Goal: Complete Application Form: Complete application form

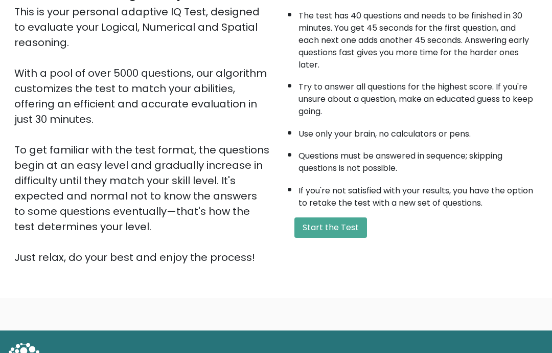
scroll to position [101, 0]
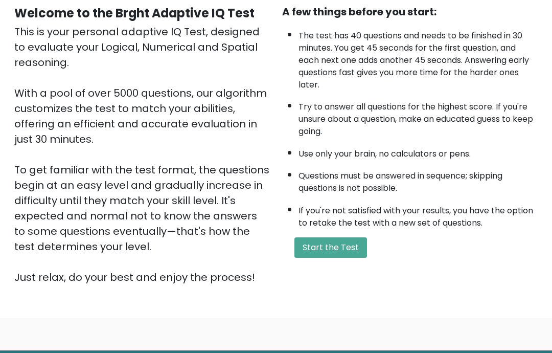
click at [343, 258] on button "Start the Test" at bounding box center [330, 247] width 73 height 20
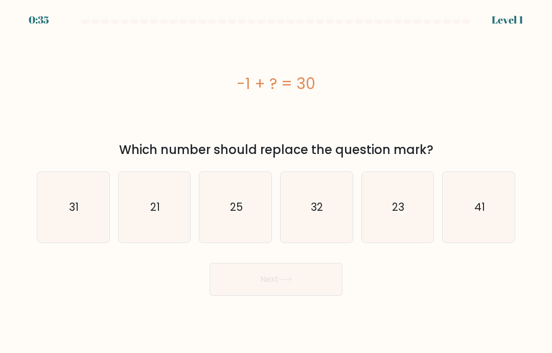
click at [63, 224] on icon "31" at bounding box center [73, 207] width 71 height 71
click at [276, 181] on input "a. 31" at bounding box center [276, 178] width 1 height 5
radio input "true"
click at [270, 295] on button "Next" at bounding box center [276, 279] width 133 height 33
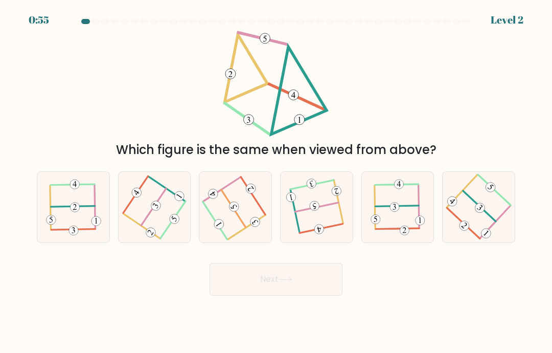
click at [308, 220] on icon at bounding box center [317, 207] width 56 height 56
click at [277, 181] on input "d." at bounding box center [276, 178] width 1 height 5
radio input "true"
click at [273, 289] on button "Next" at bounding box center [276, 279] width 133 height 33
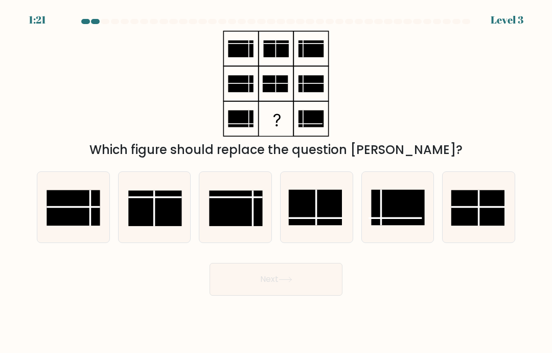
click at [309, 224] on rect at bounding box center [315, 207] width 53 height 35
click at [277, 181] on input "d." at bounding box center [276, 178] width 1 height 5
radio input "true"
click at [275, 292] on button "Next" at bounding box center [276, 279] width 133 height 33
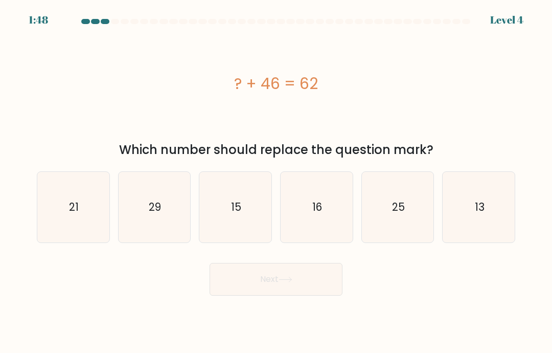
click at [310, 223] on icon "16" at bounding box center [316, 207] width 71 height 71
click at [277, 181] on input "d. 16" at bounding box center [276, 178] width 1 height 5
radio input "true"
click at [287, 279] on button "Next" at bounding box center [276, 279] width 133 height 33
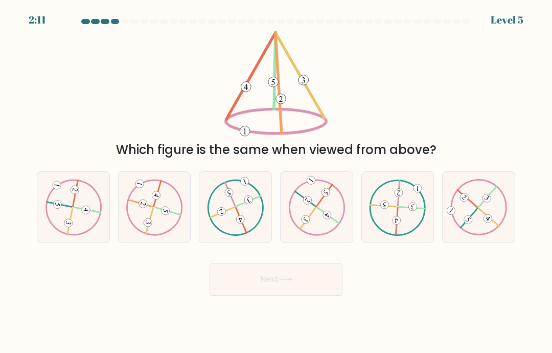
click at [151, 216] on icon at bounding box center [154, 207] width 57 height 56
click at [276, 181] on input "b." at bounding box center [276, 178] width 1 height 5
radio input "true"
click at [267, 289] on button "Next" at bounding box center [276, 279] width 133 height 33
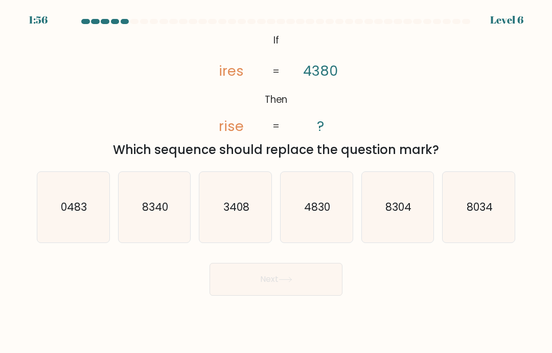
click at [229, 214] on text "3408" at bounding box center [236, 206] width 26 height 15
click at [276, 181] on input "c. 3408" at bounding box center [276, 178] width 1 height 5
radio input "true"
click at [258, 292] on button "Next" at bounding box center [276, 279] width 133 height 33
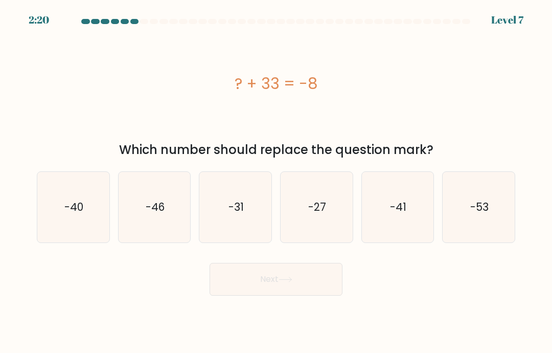
click at [406, 214] on text "-41" at bounding box center [398, 206] width 16 height 15
click at [277, 181] on input "e. -41" at bounding box center [276, 178] width 1 height 5
radio input "true"
click at [268, 282] on button "Next" at bounding box center [276, 279] width 133 height 33
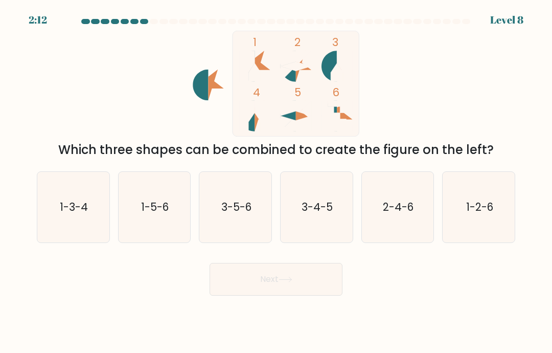
click at [81, 228] on icon "1-3-4" at bounding box center [73, 207] width 71 height 71
click at [276, 181] on input "a. 1-3-4" at bounding box center [276, 178] width 1 height 5
radio input "true"
click at [275, 294] on button "Next" at bounding box center [276, 279] width 133 height 33
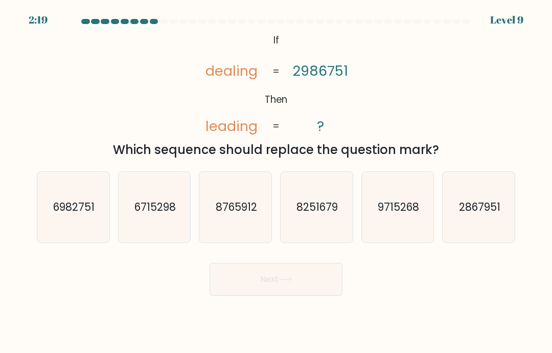
click at [66, 211] on icon "6982751" at bounding box center [73, 207] width 71 height 71
click at [276, 181] on input "a. 6982751" at bounding box center [276, 178] width 1 height 5
radio input "true"
click at [273, 291] on button "Next" at bounding box center [276, 279] width 133 height 33
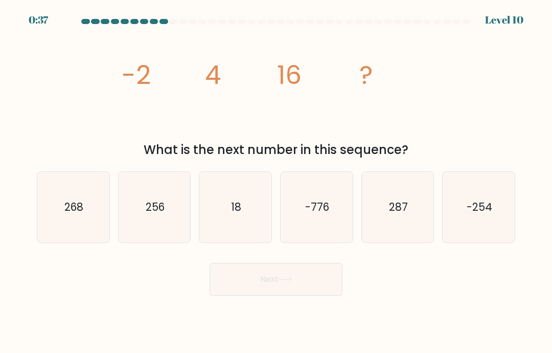
click at [162, 214] on text "256" at bounding box center [155, 206] width 19 height 15
click at [276, 181] on input "b. 256" at bounding box center [276, 178] width 1 height 5
radio input "true"
click at [283, 295] on button "Next" at bounding box center [276, 279] width 133 height 33
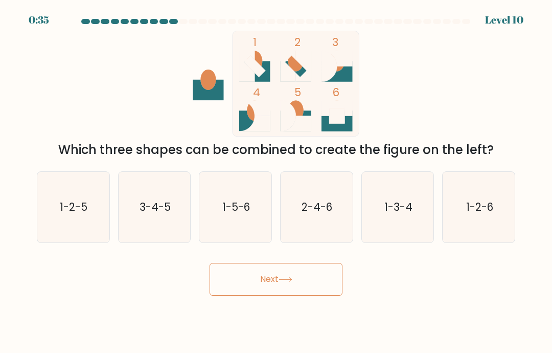
click at [293, 286] on button "Next" at bounding box center [276, 279] width 133 height 33
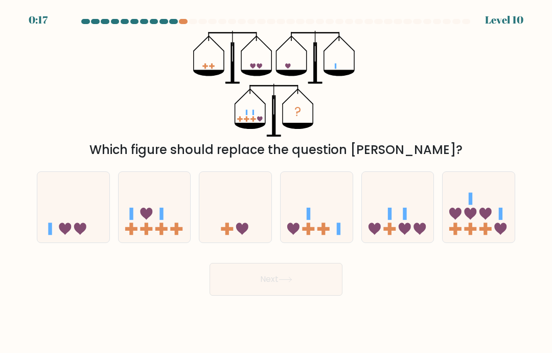
click at [387, 221] on icon at bounding box center [398, 207] width 72 height 60
click at [277, 181] on input "e." at bounding box center [276, 178] width 1 height 5
radio input "true"
click at [275, 286] on button "Next" at bounding box center [276, 279] width 133 height 33
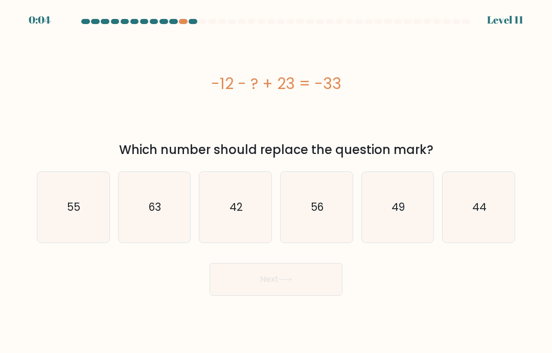
click at [314, 214] on text "56" at bounding box center [317, 206] width 13 height 15
click at [277, 181] on input "d. 56" at bounding box center [276, 178] width 1 height 5
radio input "true"
click at [314, 287] on button "Next" at bounding box center [276, 279] width 133 height 33
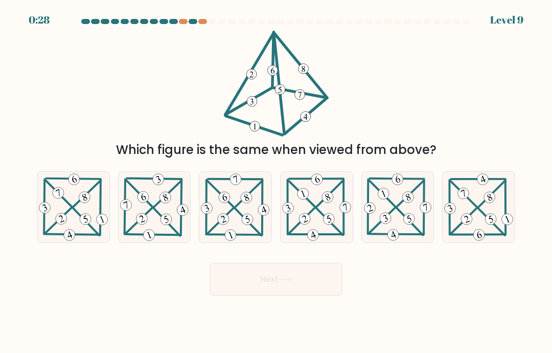
click at [237, 228] on icon at bounding box center [235, 207] width 72 height 71
click at [276, 181] on input "c." at bounding box center [276, 178] width 1 height 5
radio input "true"
click at [271, 285] on button "Next" at bounding box center [276, 279] width 133 height 33
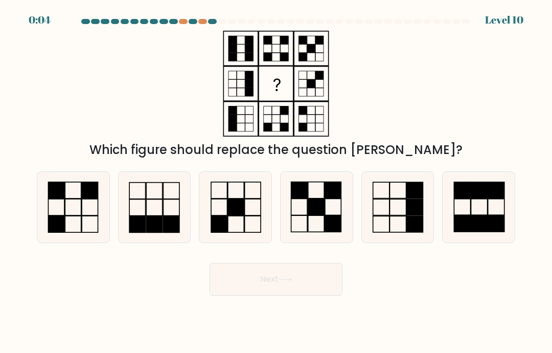
click at [81, 215] on rect at bounding box center [73, 207] width 16 height 16
click at [276, 181] on input "a." at bounding box center [276, 178] width 1 height 5
radio input "true"
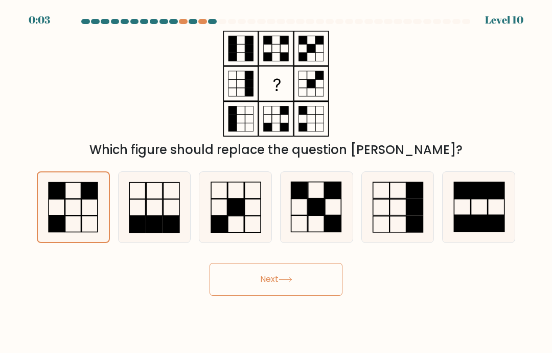
click at [269, 292] on button "Next" at bounding box center [276, 279] width 133 height 33
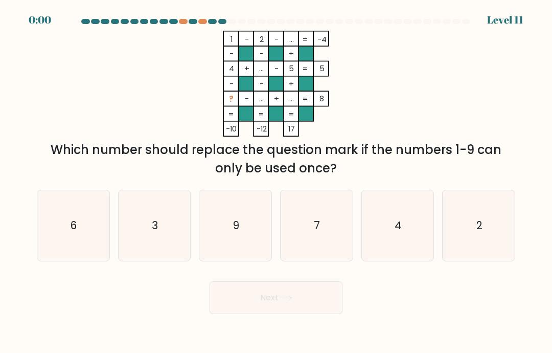
click at [235, 230] on text "9" at bounding box center [236, 225] width 6 height 15
click at [276, 181] on input "c. 9" at bounding box center [276, 178] width 1 height 5
radio input "true"
click at [272, 295] on button "Next" at bounding box center [276, 297] width 133 height 33
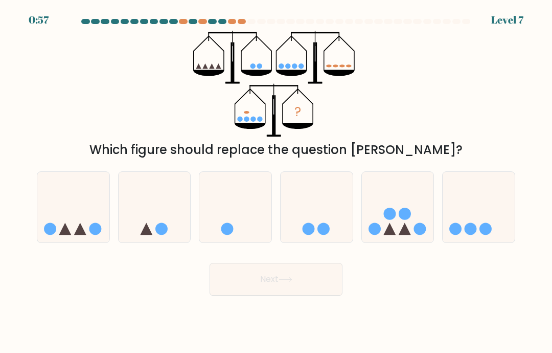
click at [393, 232] on icon at bounding box center [398, 207] width 72 height 60
click at [277, 181] on input "e." at bounding box center [276, 178] width 1 height 5
radio input "true"
click at [281, 292] on button "Next" at bounding box center [276, 279] width 133 height 33
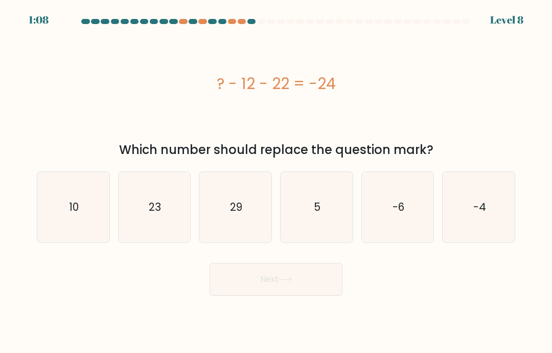
click at [78, 214] on text "10" at bounding box center [74, 206] width 10 height 15
click at [276, 181] on input "a. 10" at bounding box center [276, 178] width 1 height 5
radio input "true"
click at [253, 279] on button "Next" at bounding box center [276, 279] width 133 height 33
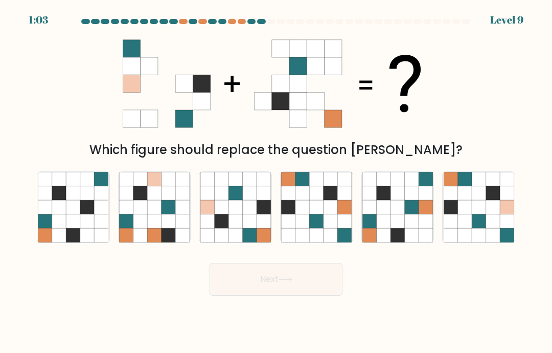
click at [241, 228] on icon at bounding box center [235, 221] width 14 height 14
click at [276, 181] on input "c." at bounding box center [276, 178] width 1 height 5
radio input "true"
click at [246, 278] on button "Next" at bounding box center [276, 279] width 133 height 33
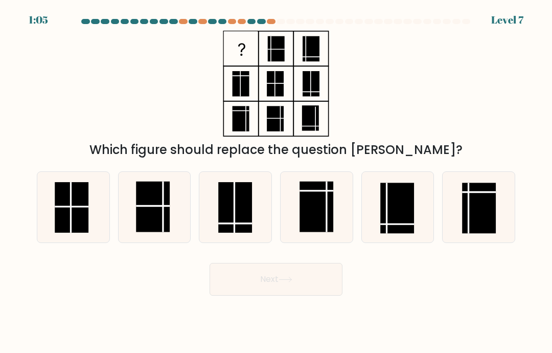
click at [476, 220] on rect at bounding box center [479, 207] width 34 height 51
click at [277, 181] on input "f." at bounding box center [276, 178] width 1 height 5
radio input "true"
click at [291, 295] on button "Next" at bounding box center [276, 279] width 133 height 33
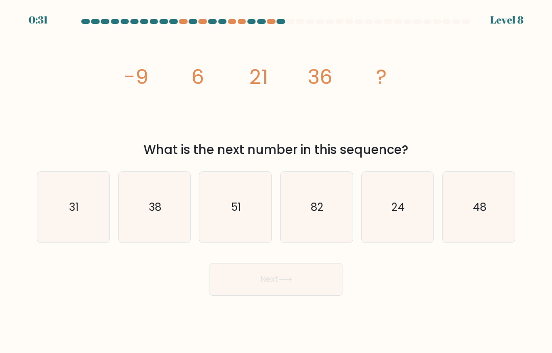
click at [325, 217] on icon "82" at bounding box center [316, 207] width 71 height 71
click at [277, 181] on input "d. 82" at bounding box center [276, 178] width 1 height 5
radio input "true"
click at [276, 285] on button "Next" at bounding box center [276, 279] width 133 height 33
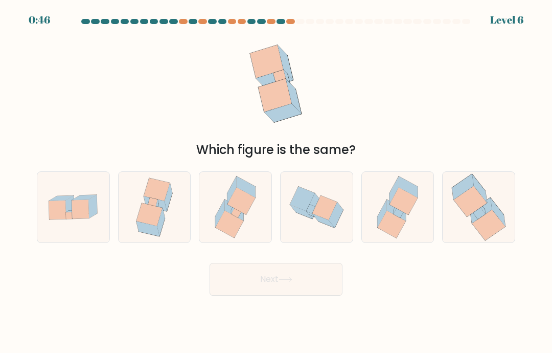
click at [58, 216] on icon at bounding box center [57, 209] width 17 height 19
click at [276, 181] on input "a." at bounding box center [276, 178] width 1 height 5
radio input "true"
click at [252, 291] on button "Next" at bounding box center [276, 279] width 133 height 33
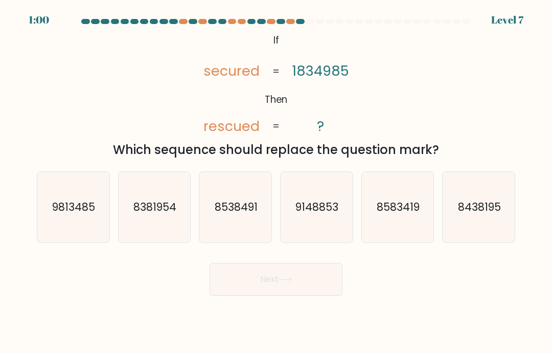
click at [55, 232] on icon "9813485" at bounding box center [73, 207] width 71 height 71
click at [276, 181] on input "a. 9813485" at bounding box center [276, 178] width 1 height 5
radio input "true"
click at [278, 282] on button "Next" at bounding box center [276, 279] width 133 height 33
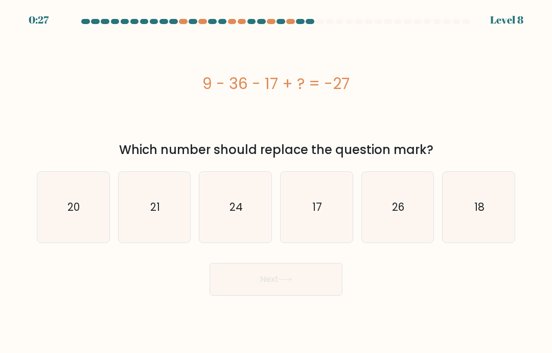
click at [307, 215] on icon "17" at bounding box center [316, 207] width 71 height 71
click at [277, 181] on input "d. 17" at bounding box center [276, 178] width 1 height 5
radio input "true"
click at [278, 289] on button "Next" at bounding box center [276, 279] width 133 height 33
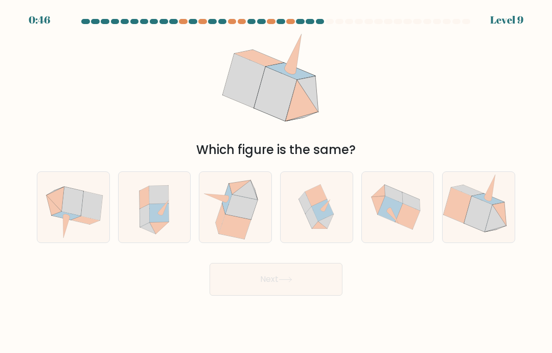
click at [312, 219] on icon at bounding box center [322, 210] width 22 height 22
click at [277, 181] on input "d." at bounding box center [276, 178] width 1 height 5
radio input "true"
click at [297, 295] on button "Next" at bounding box center [276, 279] width 133 height 33
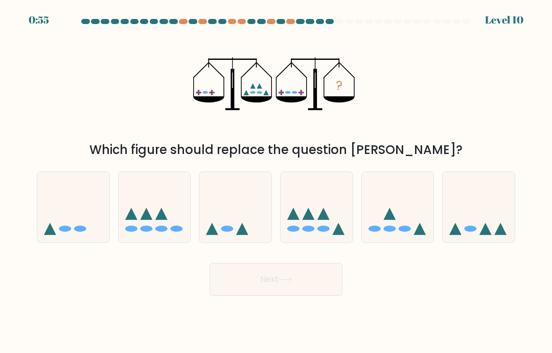
click at [320, 232] on ellipse at bounding box center [323, 228] width 12 height 6
click at [277, 181] on input "d." at bounding box center [276, 178] width 1 height 5
radio input "true"
click at [290, 288] on button "Next" at bounding box center [276, 279] width 133 height 33
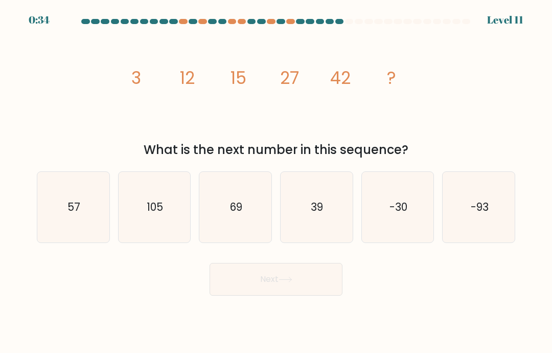
click at [70, 213] on text "57" at bounding box center [73, 206] width 13 height 15
click at [276, 181] on input "a. 57" at bounding box center [276, 178] width 1 height 5
radio input "true"
click at [282, 295] on button "Next" at bounding box center [276, 279] width 133 height 33
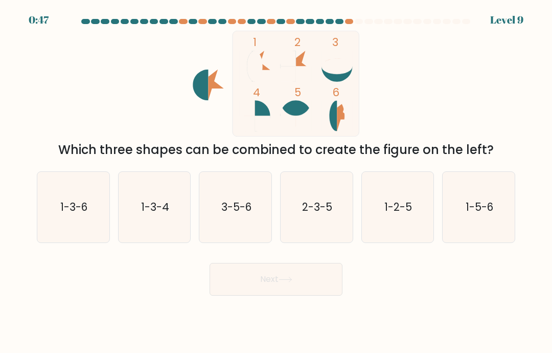
click at [68, 214] on text "1-3-6" at bounding box center [73, 206] width 27 height 15
click at [276, 181] on input "a. 1-3-6" at bounding box center [276, 178] width 1 height 5
radio input "true"
click at [272, 284] on button "Next" at bounding box center [276, 279] width 133 height 33
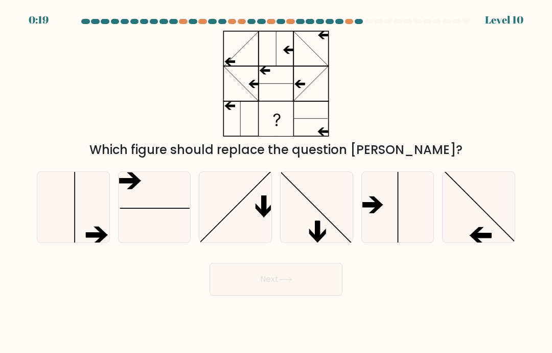
click at [387, 225] on icon at bounding box center [397, 207] width 71 height 71
click at [277, 181] on input "e." at bounding box center [276, 178] width 1 height 5
radio input "true"
click at [281, 289] on button "Next" at bounding box center [276, 279] width 133 height 33
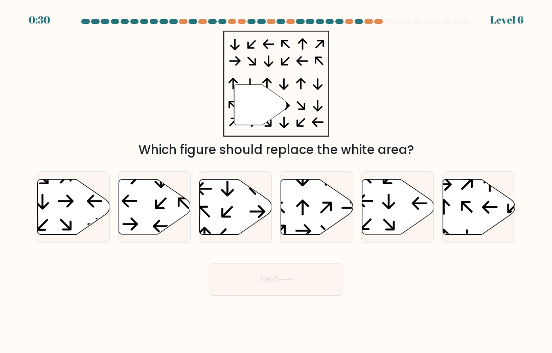
click at [310, 219] on icon at bounding box center [317, 206] width 72 height 55
click at [277, 181] on input "d." at bounding box center [276, 178] width 1 height 5
radio input "true"
click at [283, 295] on button "Next" at bounding box center [276, 279] width 133 height 33
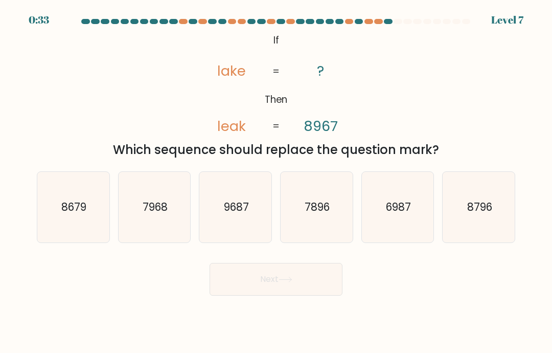
click at [63, 214] on text "8679" at bounding box center [73, 206] width 25 height 15
click at [276, 181] on input "a. 8679" at bounding box center [276, 178] width 1 height 5
radio input "true"
click at [280, 287] on button "Next" at bounding box center [276, 279] width 133 height 33
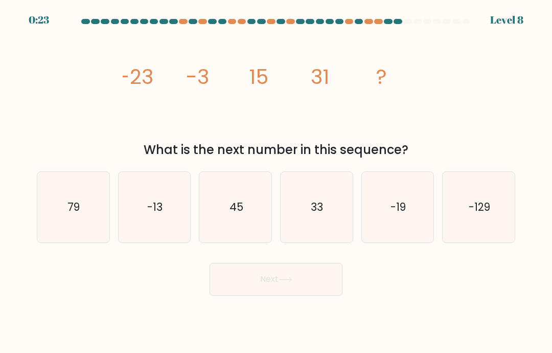
click at [80, 229] on icon "79" at bounding box center [73, 207] width 71 height 71
click at [276, 181] on input "a. 79" at bounding box center [276, 178] width 1 height 5
radio input "true"
click at [286, 282] on icon at bounding box center [286, 280] width 14 height 6
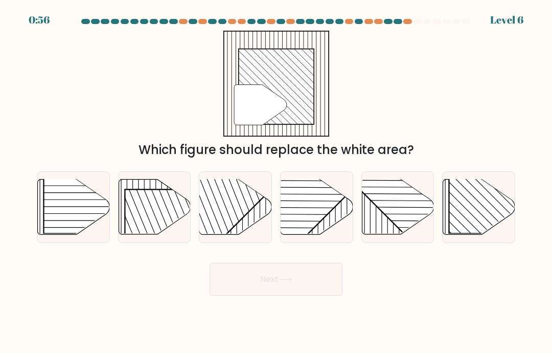
click at [479, 200] on rect at bounding box center [500, 181] width 103 height 103
click at [277, 181] on input "f." at bounding box center [276, 178] width 1 height 5
radio input "true"
click at [280, 284] on button "Next" at bounding box center [276, 279] width 133 height 33
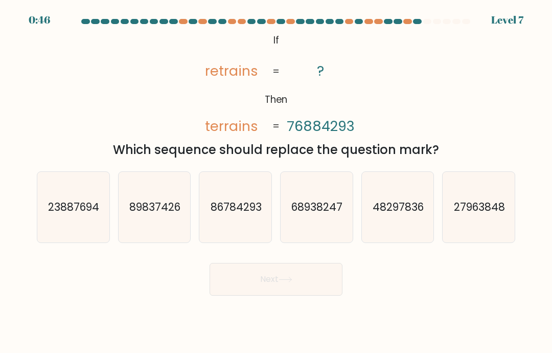
click at [243, 214] on text "86784293" at bounding box center [236, 206] width 51 height 15
click at [276, 181] on input "c. 86784293" at bounding box center [276, 178] width 1 height 5
radio input "true"
click at [296, 286] on button "Next" at bounding box center [276, 279] width 133 height 33
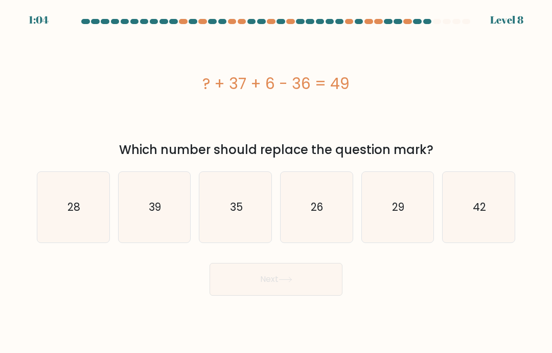
click at [495, 211] on icon "42" at bounding box center [479, 207] width 71 height 71
click at [277, 181] on input "f. 42" at bounding box center [276, 178] width 1 height 5
radio input "true"
click at [292, 282] on icon at bounding box center [286, 280] width 14 height 6
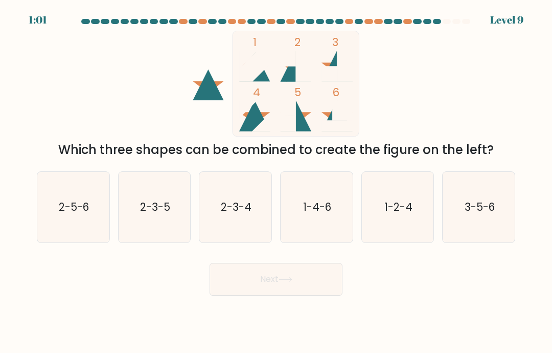
click at [158, 214] on text "2-3-5" at bounding box center [155, 206] width 30 height 15
click at [276, 181] on input "b. 2-3-5" at bounding box center [276, 178] width 1 height 5
radio input "true"
click at [286, 282] on icon at bounding box center [286, 280] width 14 height 6
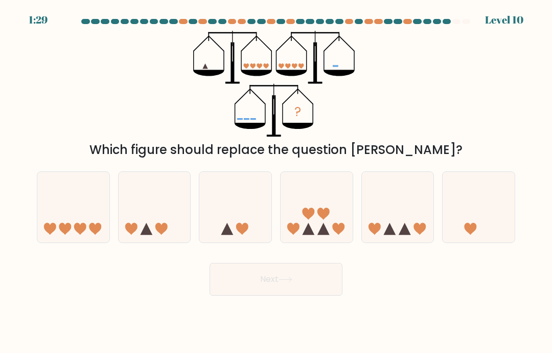
click at [312, 233] on icon at bounding box center [317, 207] width 72 height 60
click at [277, 181] on input "d." at bounding box center [276, 178] width 1 height 5
radio input "true"
click at [287, 282] on icon at bounding box center [286, 280] width 14 height 6
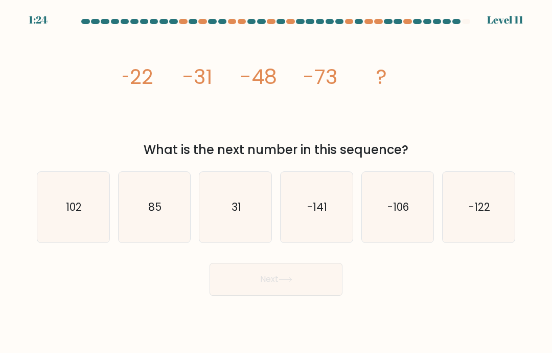
click at [382, 227] on icon "-106" at bounding box center [397, 207] width 71 height 71
click at [277, 181] on input "e. -106" at bounding box center [276, 178] width 1 height 5
radio input "true"
click at [273, 294] on button "Next" at bounding box center [276, 279] width 133 height 33
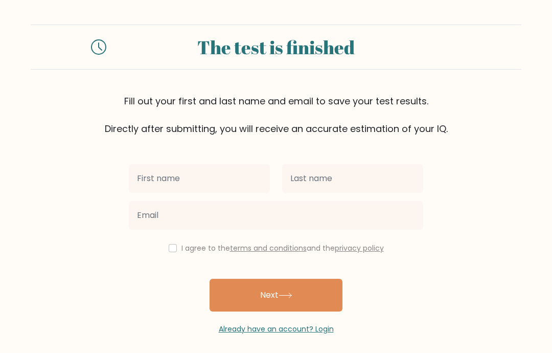
click at [144, 176] on input "text" at bounding box center [199, 178] width 141 height 29
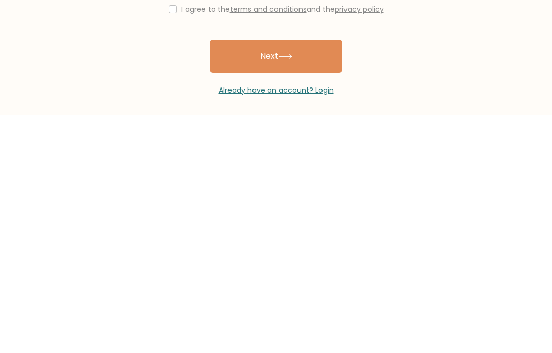
scroll to position [2, 0]
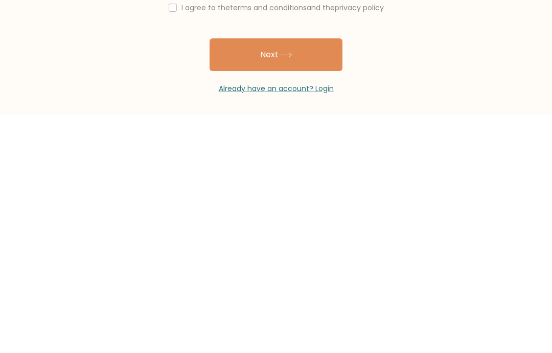
type input "Darshan"
click at [288, 291] on icon at bounding box center [286, 294] width 14 height 6
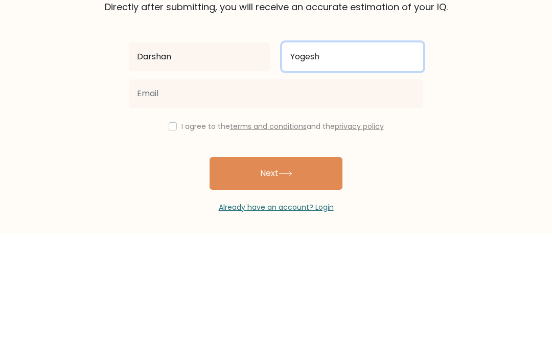
type input "Yogesh"
click at [276, 277] on button "Next" at bounding box center [276, 293] width 133 height 33
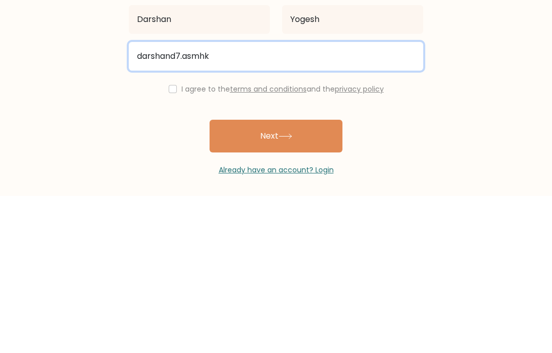
click at [276, 277] on button "Next" at bounding box center [276, 293] width 133 height 33
type input "[EMAIL_ADDRESS][DOMAIN_NAME]"
click at [276, 277] on button "Next" at bounding box center [276, 293] width 133 height 33
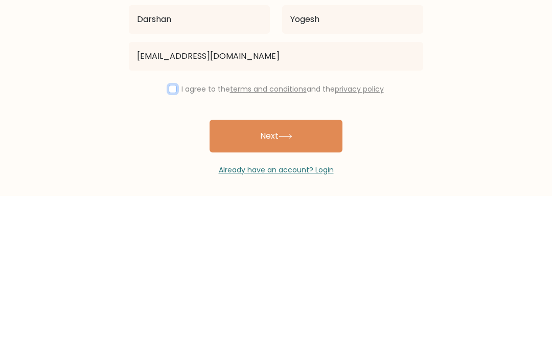
scroll to position [41, 0]
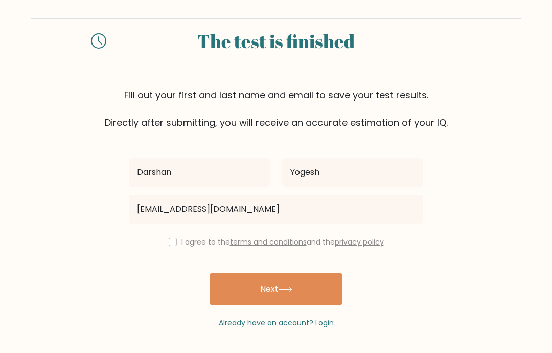
click at [169, 238] on input "checkbox" at bounding box center [173, 242] width 8 height 8
click at [173, 238] on input "checkbox" at bounding box center [173, 242] width 8 height 8
checkbox input "false"
click at [296, 272] on button "Next" at bounding box center [276, 288] width 133 height 33
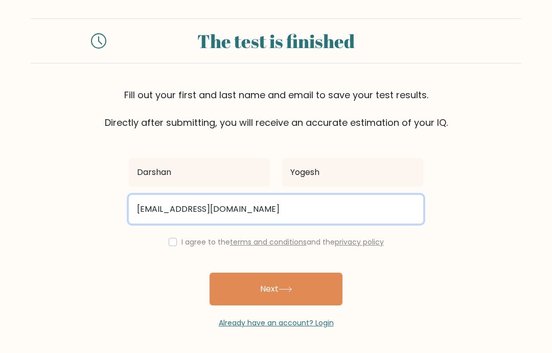
click at [248, 195] on input "darshand7@gmail.com" at bounding box center [276, 209] width 294 height 29
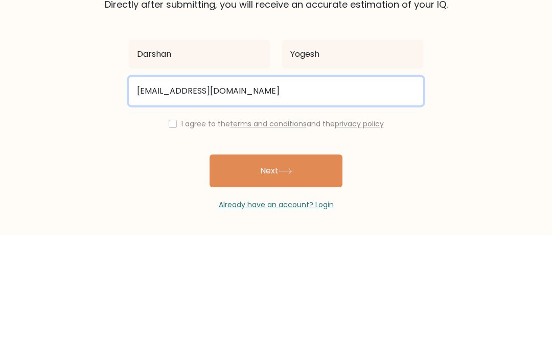
type input "darshand7@gmail.com"
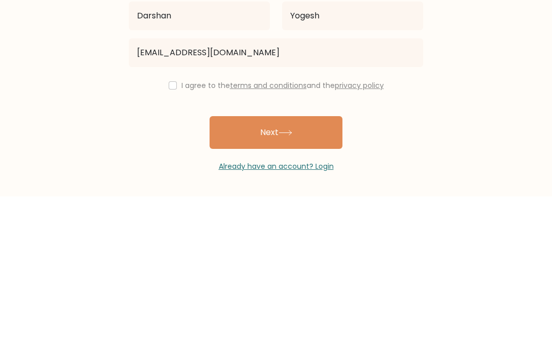
click at [263, 272] on button "Next" at bounding box center [276, 288] width 133 height 33
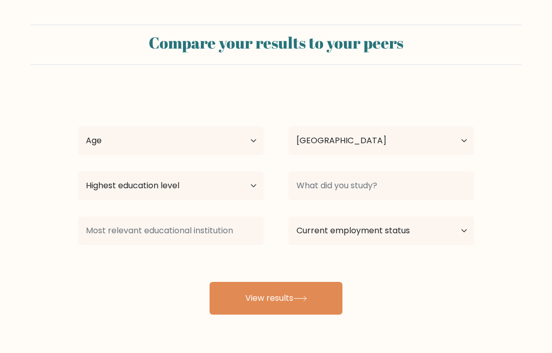
select select "IN"
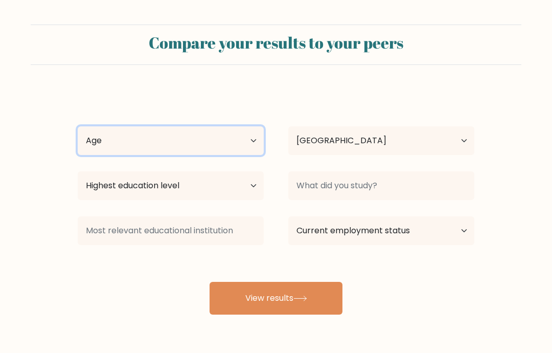
click at [118, 132] on select "Age Under [DEMOGRAPHIC_DATA] [DEMOGRAPHIC_DATA] [DEMOGRAPHIC_DATA] [DEMOGRAPHIC…" at bounding box center [171, 140] width 186 height 29
select select "min_18"
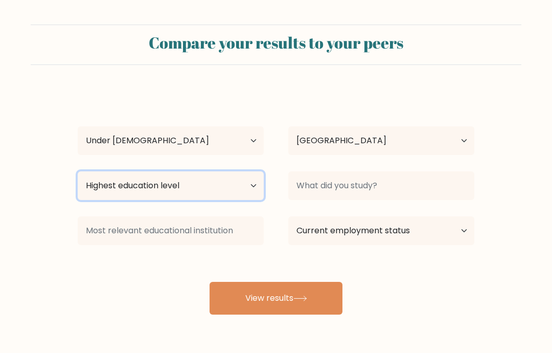
click at [197, 182] on select "Highest education level No schooling Primary Lower Secondary Upper Secondary Oc…" at bounding box center [171, 185] width 186 height 29
select select "lower_secondary"
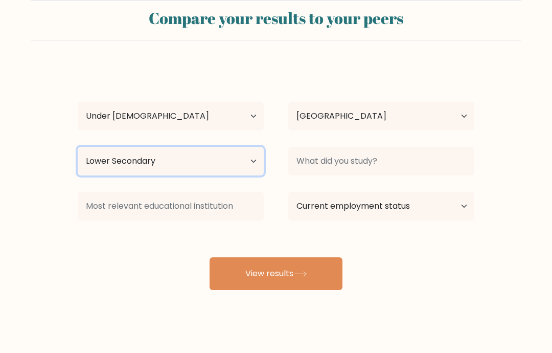
scroll to position [41, 0]
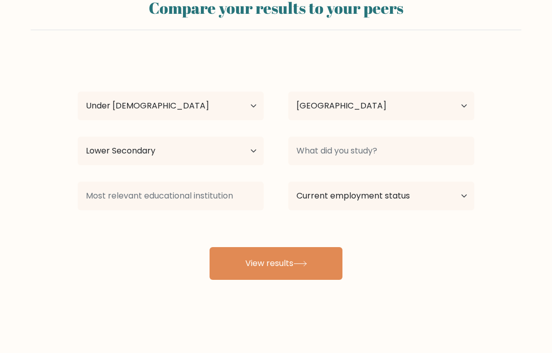
click at [287, 251] on button "View results" at bounding box center [276, 263] width 133 height 33
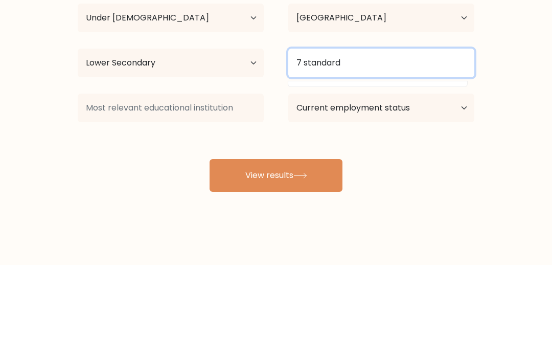
type input "7 standard"
click at [276, 247] on button "View results" at bounding box center [276, 263] width 133 height 33
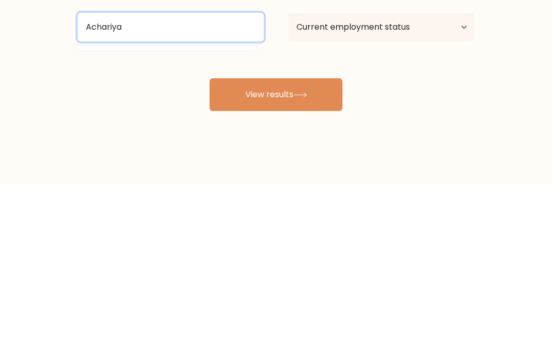
type input "Achariya"
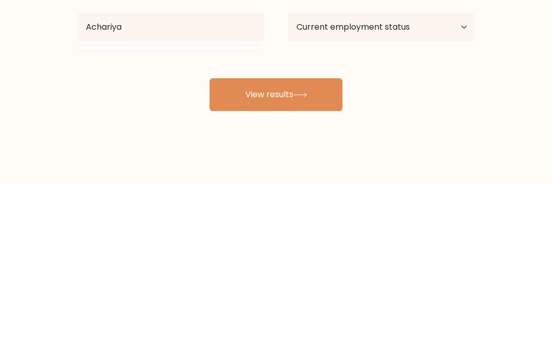
click at [279, 247] on button "View results" at bounding box center [276, 263] width 133 height 33
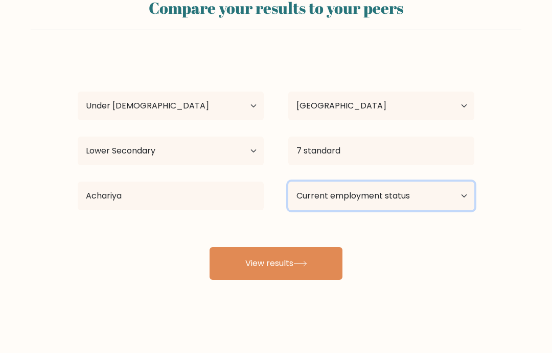
click at [308, 183] on select "Current employment status Employed Student Retired Other / prefer not to answer" at bounding box center [381, 195] width 186 height 29
click at [298, 185] on select "Current employment status Employed Student Retired Other / prefer not to answer" at bounding box center [381, 195] width 186 height 29
select select "student"
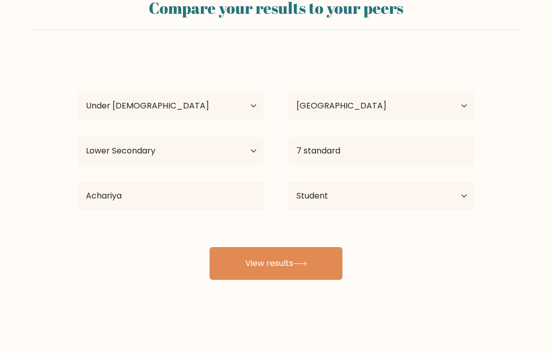
click at [274, 257] on button "View results" at bounding box center [276, 263] width 133 height 33
